Goal: Task Accomplishment & Management: Manage account settings

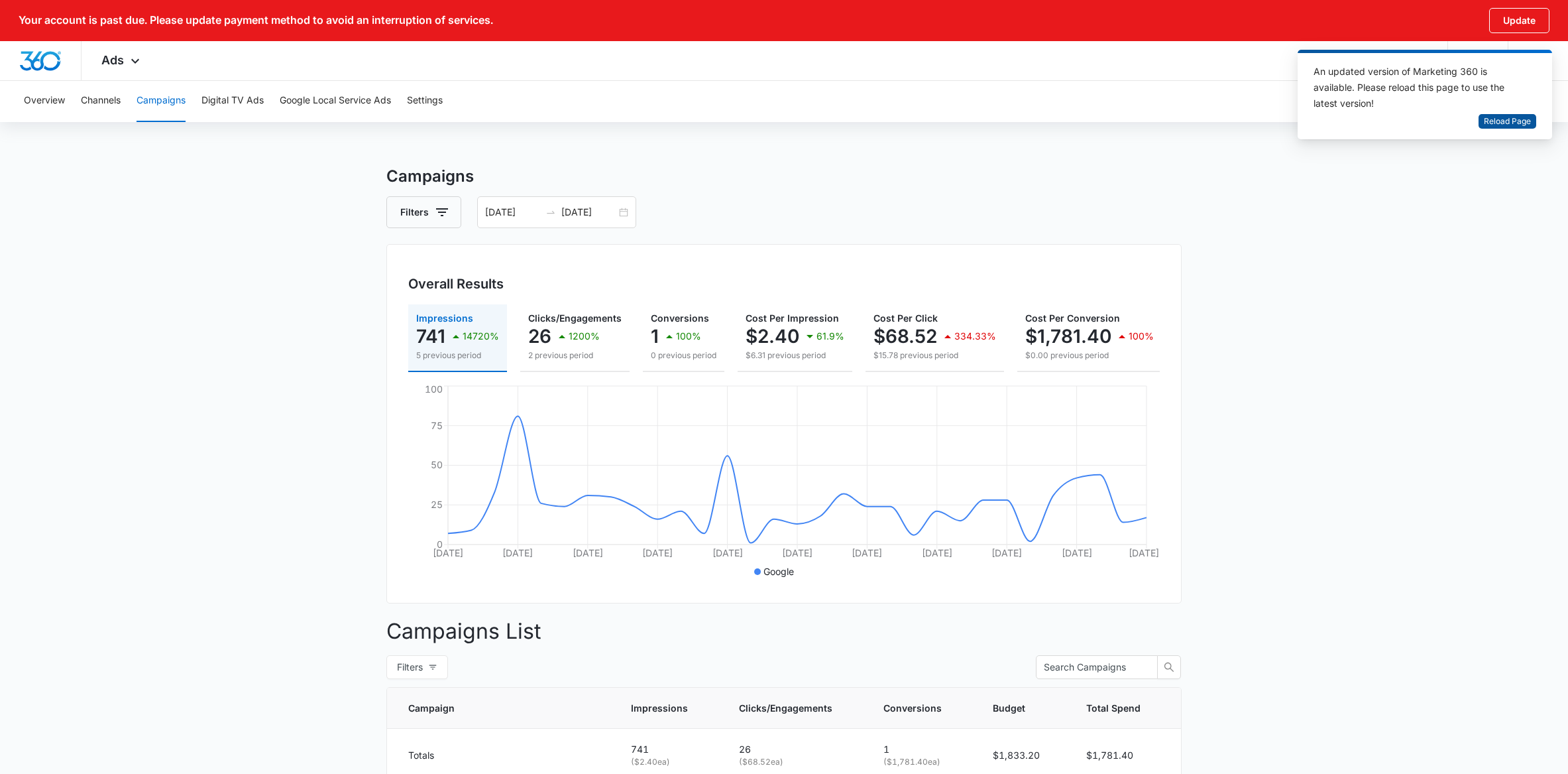
click at [1509, 119] on span "Reload Page" at bounding box center [1508, 122] width 47 height 13
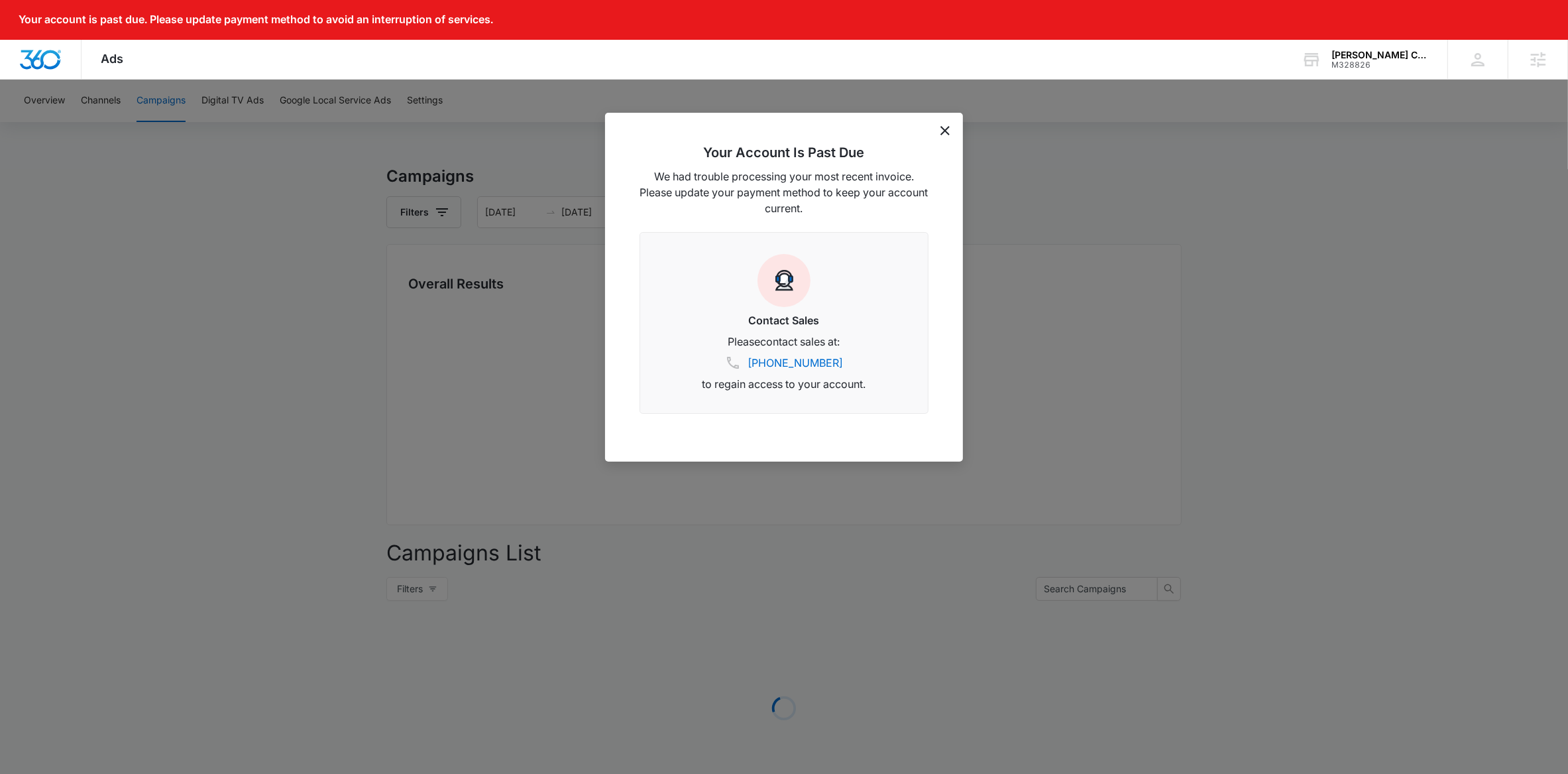
click at [943, 128] on icon "dismiss this dialog" at bounding box center [945, 130] width 9 height 9
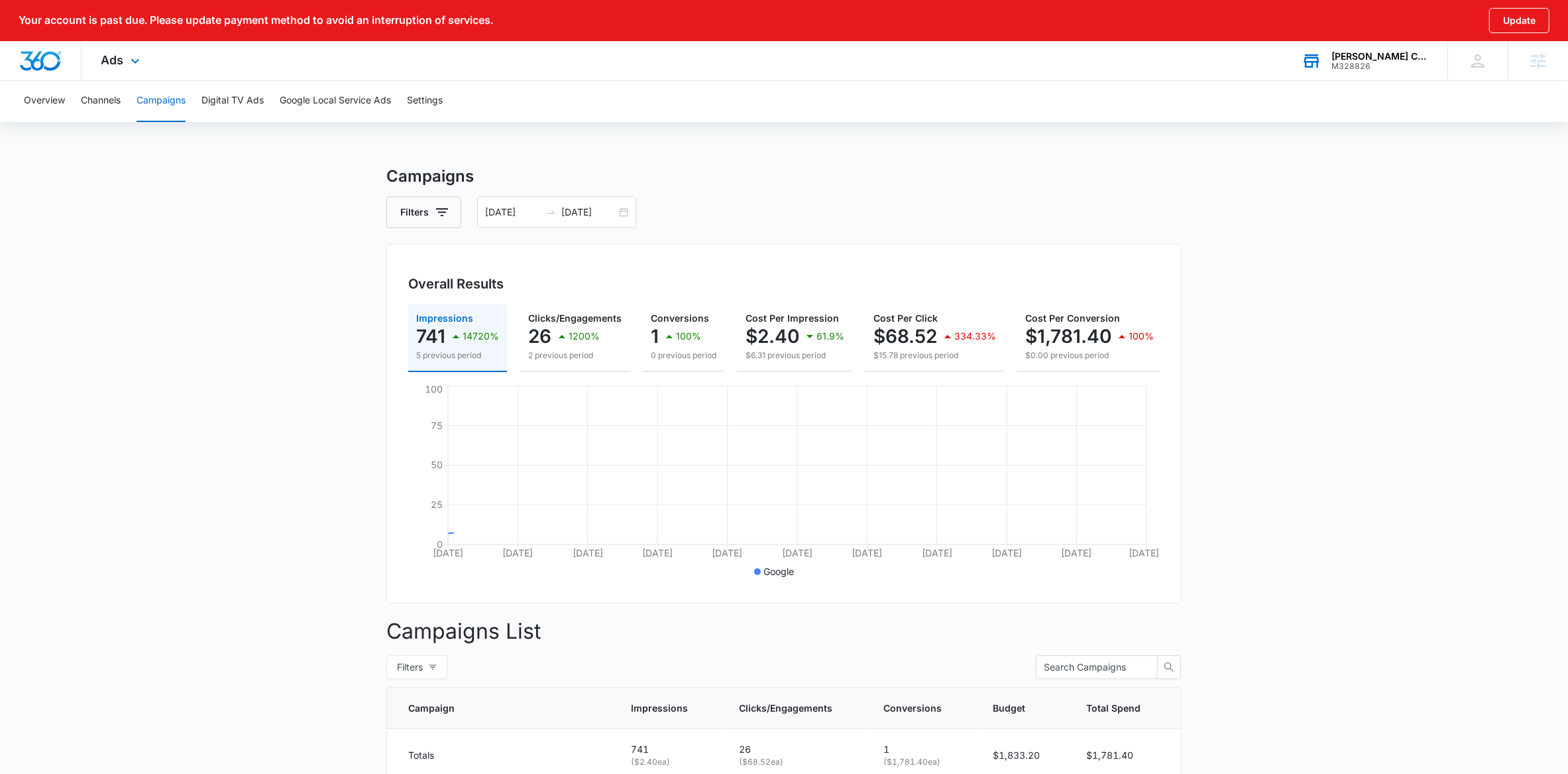
click at [1360, 64] on div "M328826" at bounding box center [1380, 66] width 97 height 9
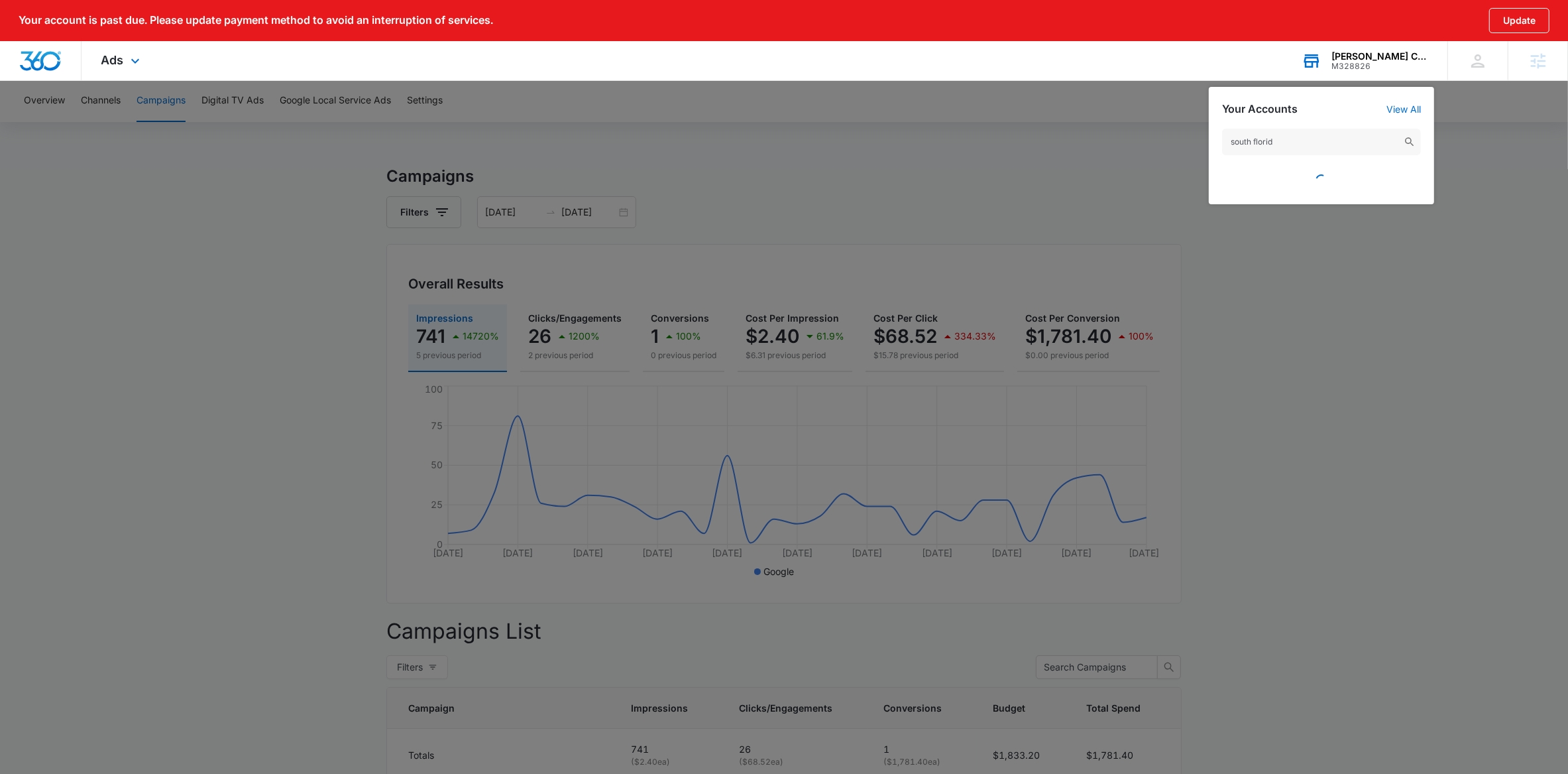
type input "south florida"
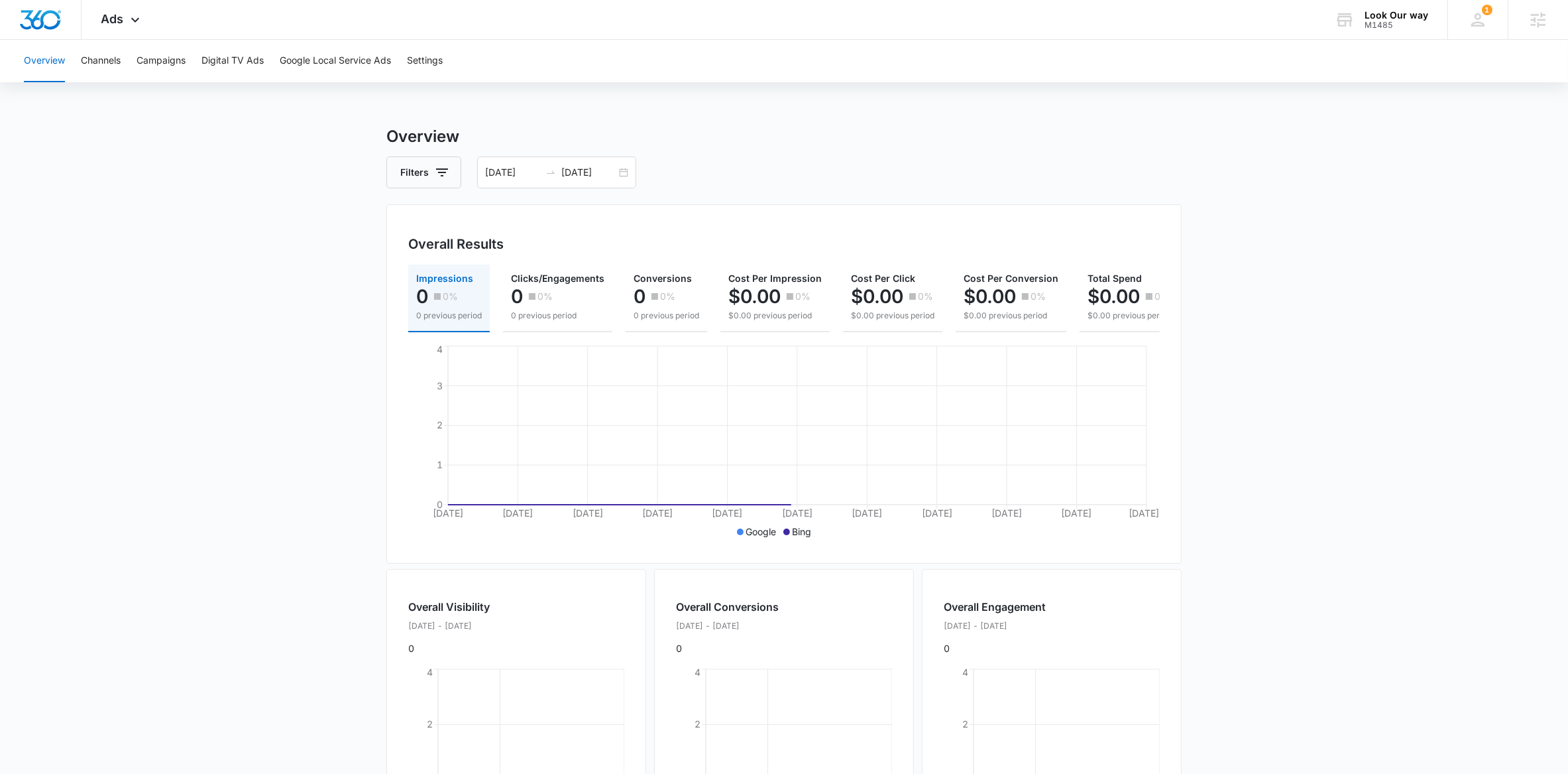
drag, startPoint x: 1380, startPoint y: 13, endPoint x: 1375, endPoint y: 49, distance: 36.3
click at [1380, 13] on div "Look Our way" at bounding box center [1396, 15] width 63 height 10
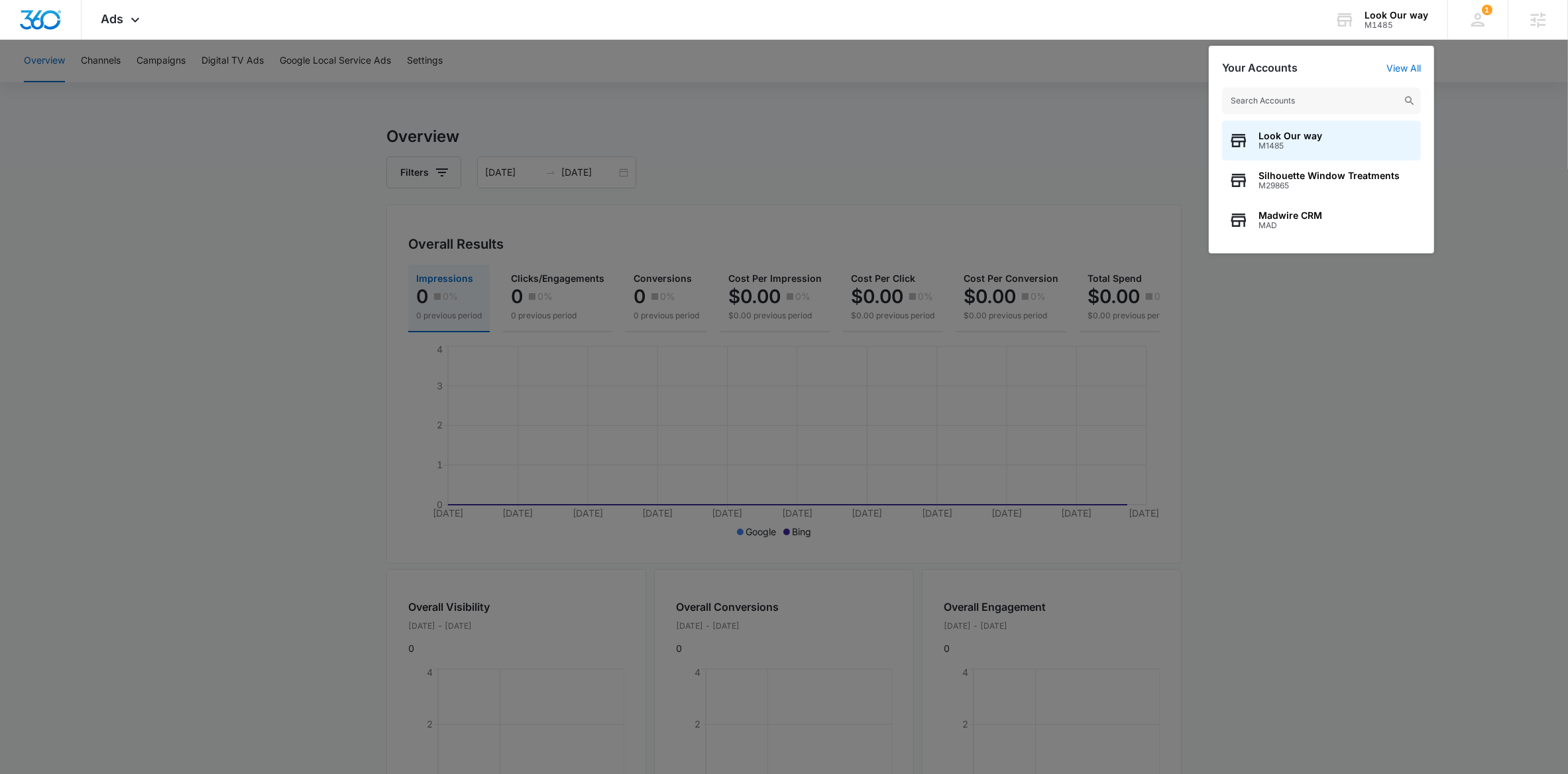
click at [1304, 105] on input "text" at bounding box center [1322, 100] width 199 height 27
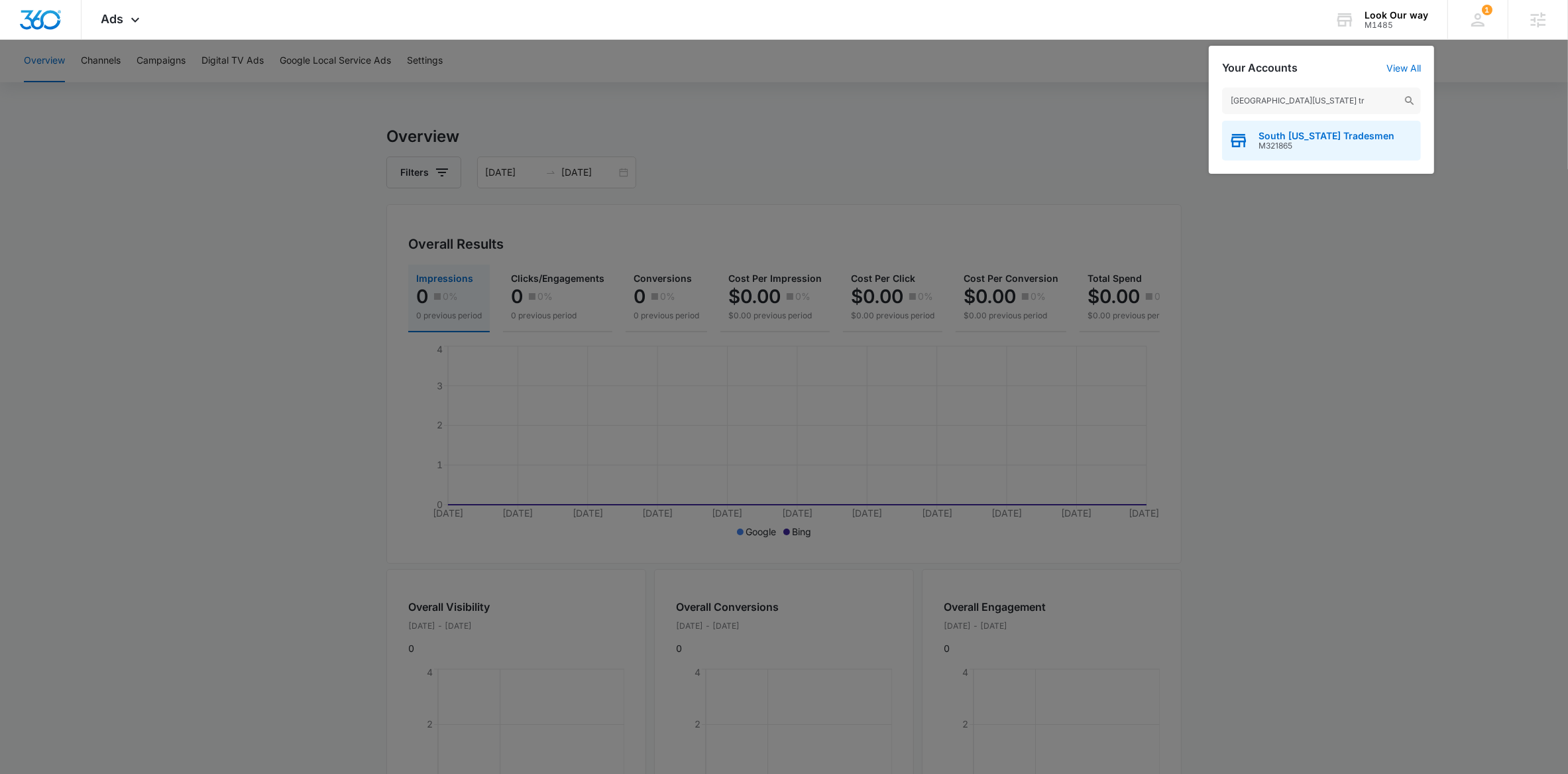
type input "south florida tr"
click at [1268, 139] on span "South Florida Tradesmen" at bounding box center [1326, 135] width 136 height 10
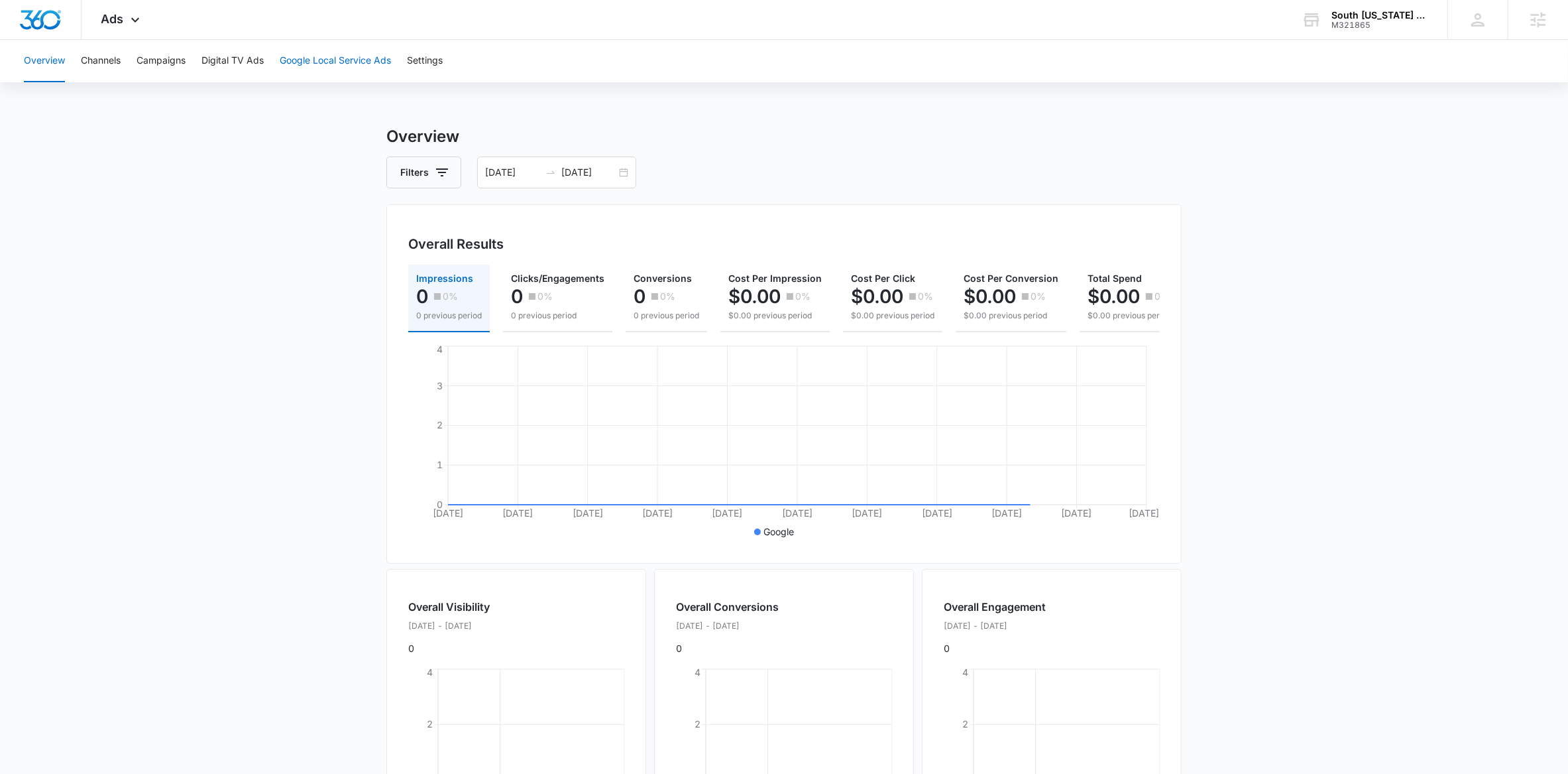
click at [313, 59] on button "Google Local Service Ads" at bounding box center [336, 61] width 112 height 43
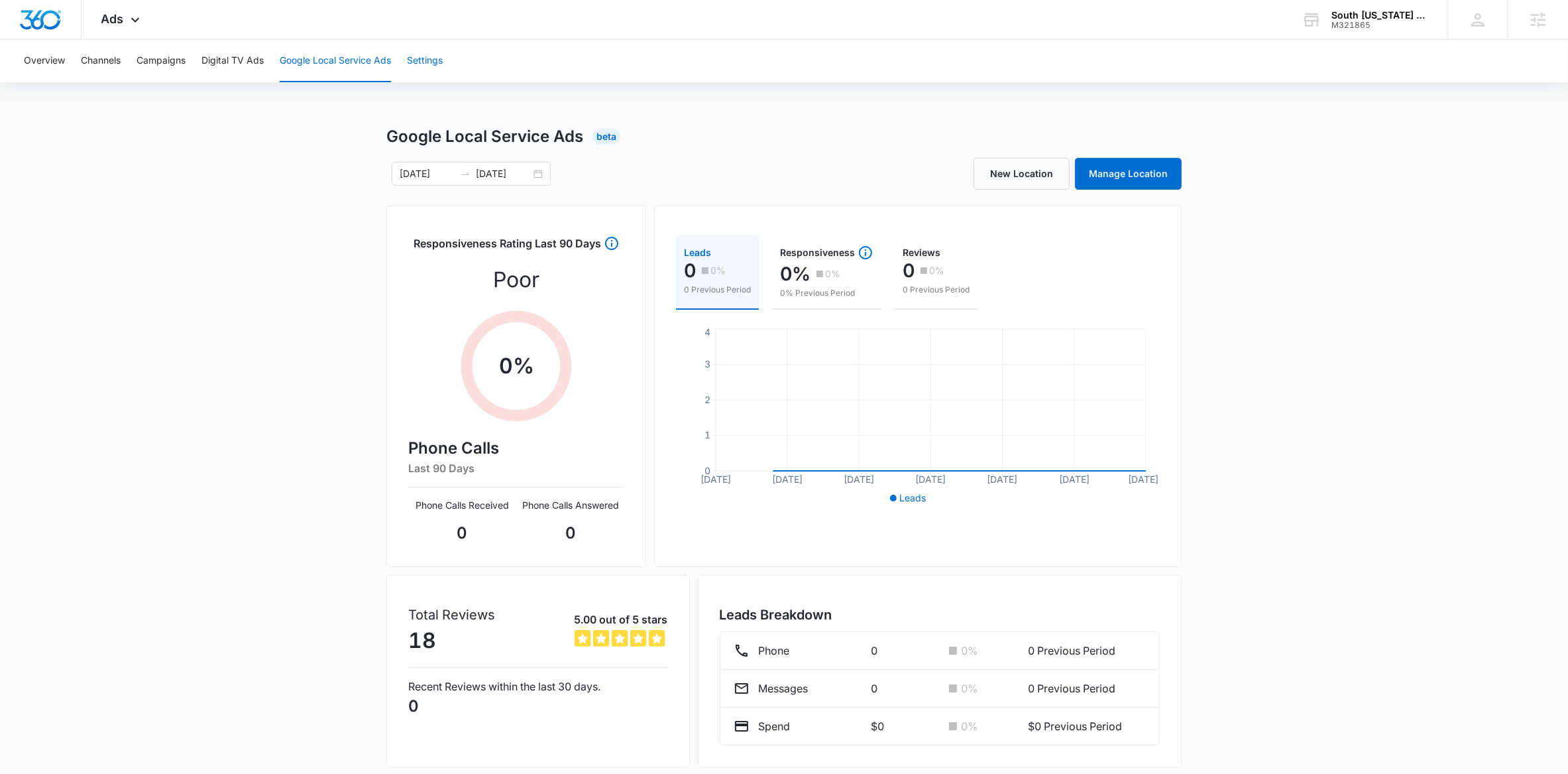
click at [423, 61] on button "Settings" at bounding box center [425, 61] width 35 height 43
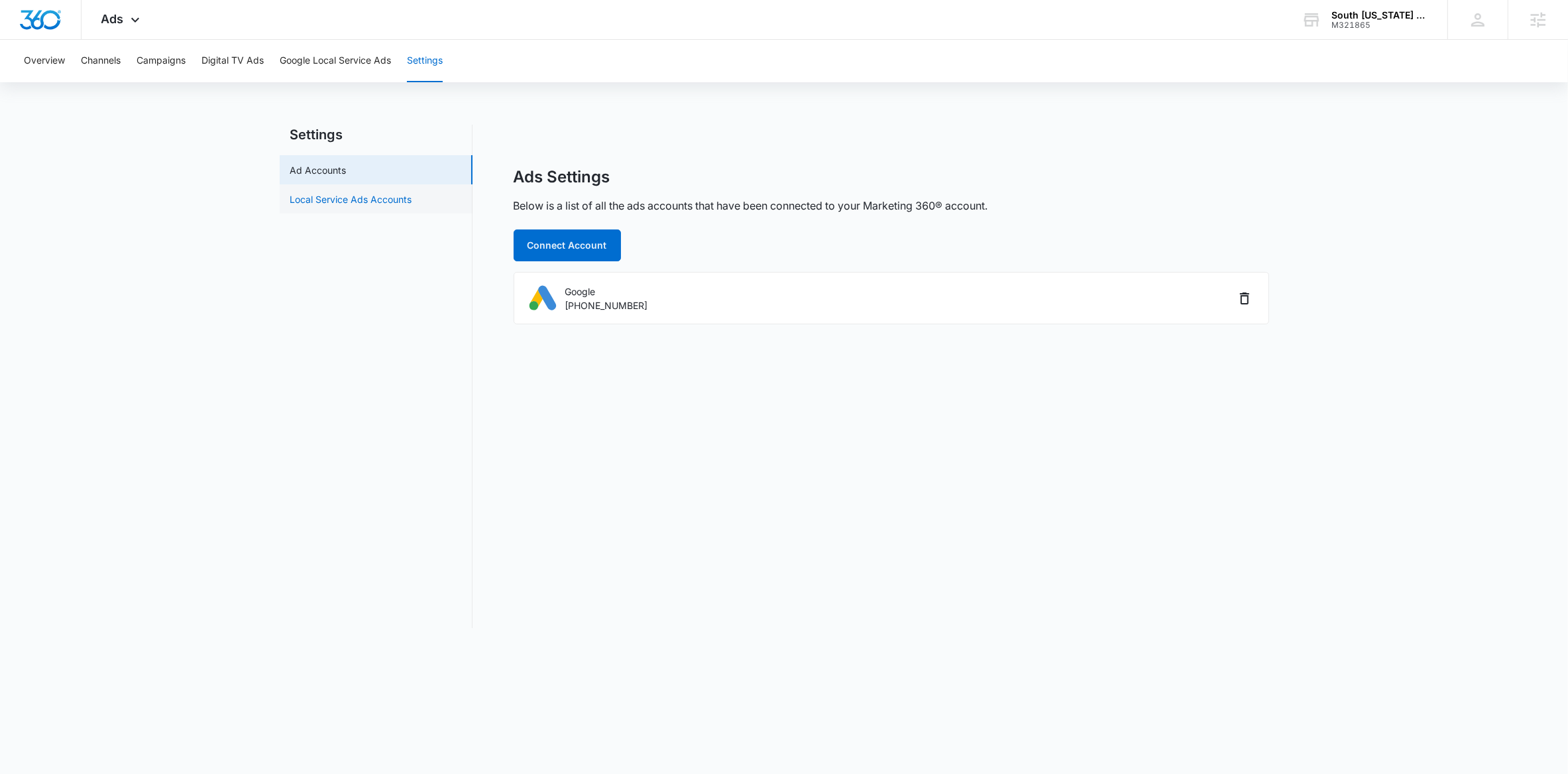
click at [372, 195] on link "Local Service Ads Accounts" at bounding box center [351, 199] width 122 height 14
